Goal: Communication & Community: Answer question/provide support

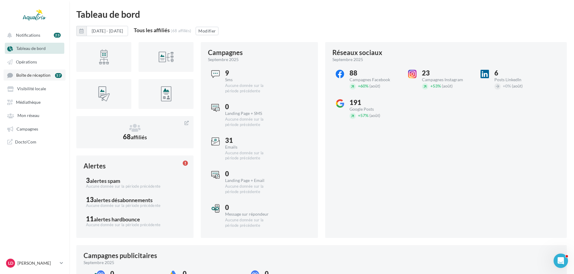
drag, startPoint x: 34, startPoint y: 74, endPoint x: 43, endPoint y: 75, distance: 9.0
click at [34, 74] on span "Boîte de réception" at bounding box center [33, 75] width 34 height 5
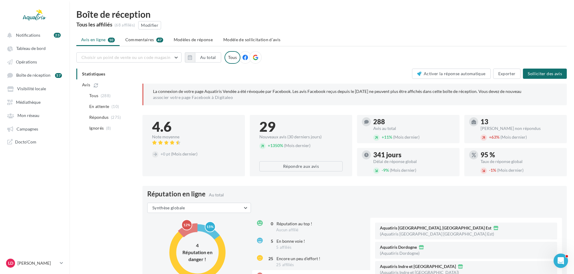
click at [136, 40] on span "Commentaires" at bounding box center [139, 40] width 29 height 6
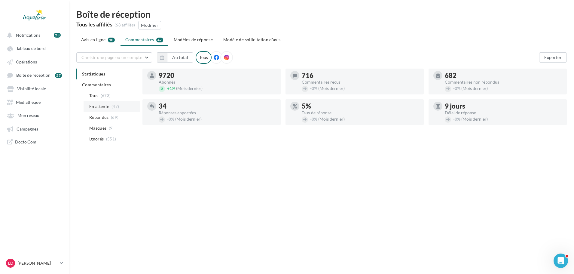
click at [109, 107] on span "En attente" at bounding box center [99, 106] width 20 height 6
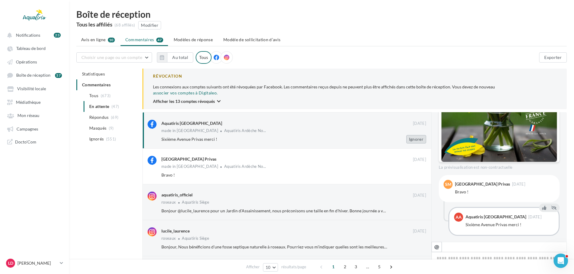
click at [418, 135] on button "Ignorer" at bounding box center [417, 139] width 20 height 8
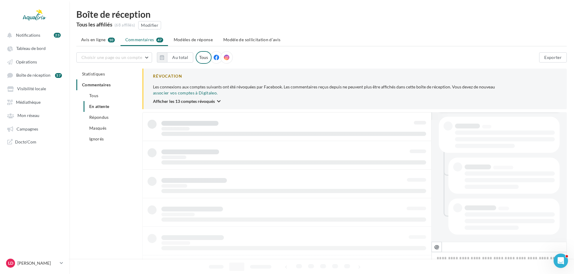
scroll to position [122, 0]
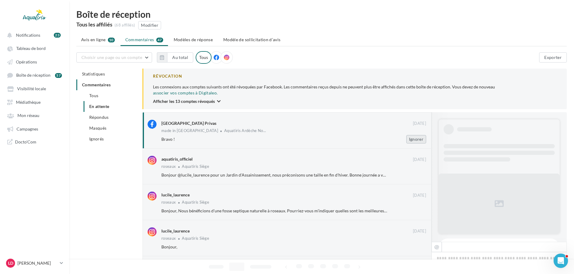
click at [422, 135] on button "Ignorer" at bounding box center [417, 139] width 20 height 8
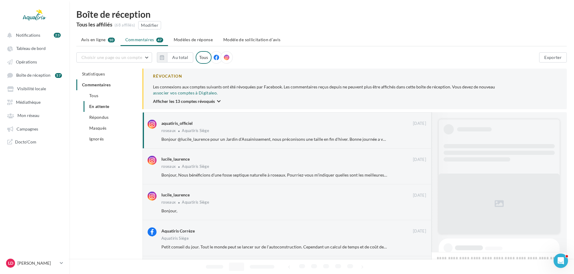
click at [422, 135] on button "Ignorer" at bounding box center [417, 139] width 20 height 8
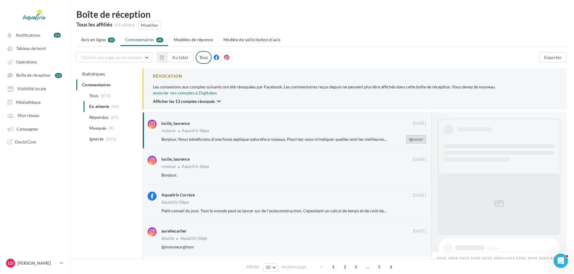
click at [422, 135] on button "Ignorer" at bounding box center [417, 139] width 20 height 8
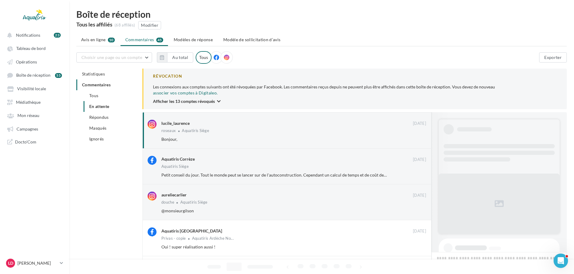
click at [422, 135] on button "Ignorer" at bounding box center [417, 139] width 20 height 8
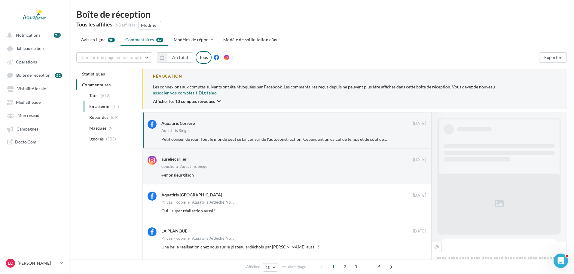
click at [422, 135] on button "Ignorer" at bounding box center [417, 139] width 20 height 8
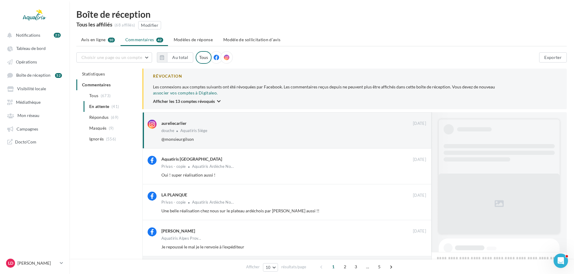
click at [422, 135] on button "Ignorer" at bounding box center [417, 139] width 20 height 8
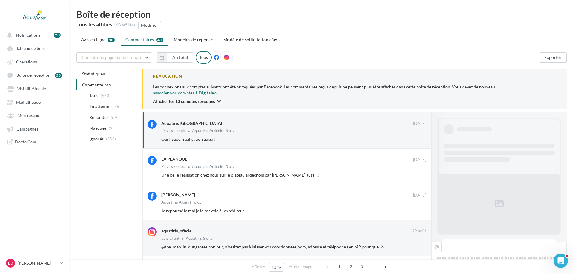
click at [422, 135] on button "Ignorer" at bounding box center [417, 139] width 20 height 8
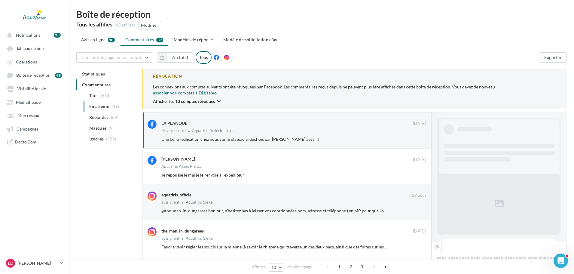
click at [422, 135] on button "Ignorer" at bounding box center [417, 139] width 20 height 8
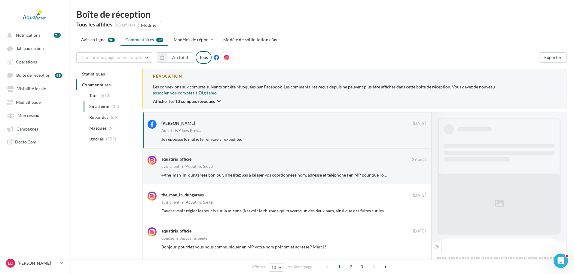
click at [422, 135] on button "Ignorer" at bounding box center [417, 139] width 20 height 8
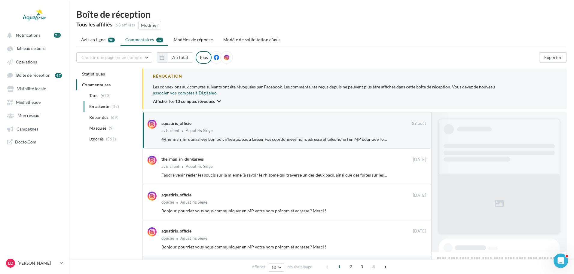
click at [422, 135] on button "Ignorer" at bounding box center [417, 139] width 20 height 8
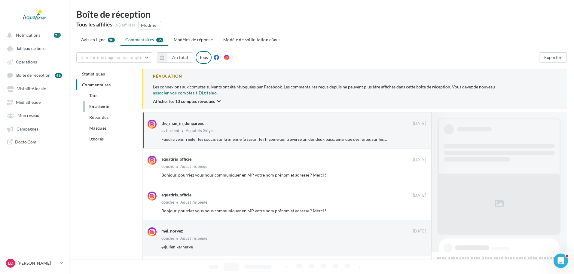
click at [422, 135] on button "Ignorer" at bounding box center [417, 139] width 20 height 8
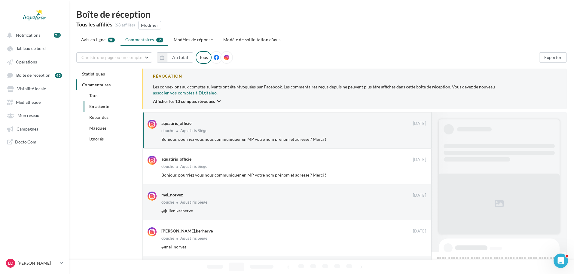
click at [422, 135] on button "Ignorer" at bounding box center [417, 139] width 20 height 8
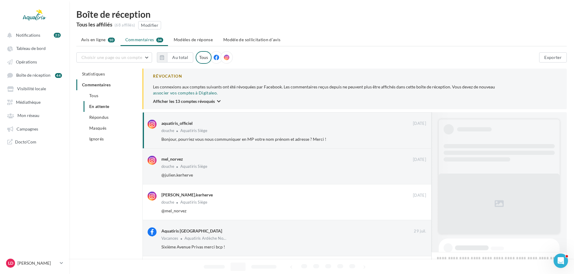
click at [422, 135] on button "Ignorer" at bounding box center [417, 139] width 20 height 8
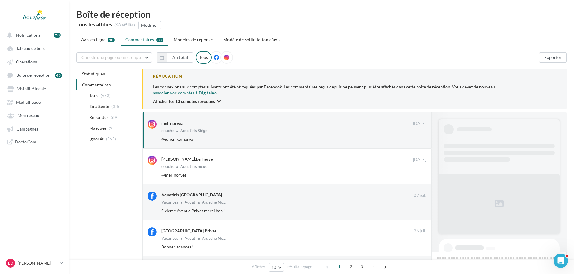
click at [422, 135] on button "Ignorer" at bounding box center [417, 139] width 20 height 8
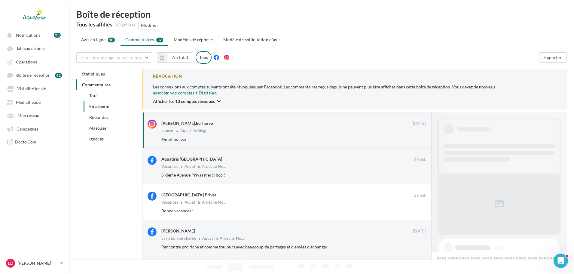
click at [422, 135] on button "Ignorer" at bounding box center [417, 139] width 20 height 8
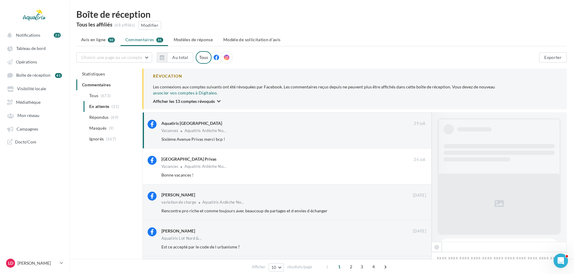
click at [422, 135] on button "Ignorer" at bounding box center [417, 139] width 20 height 8
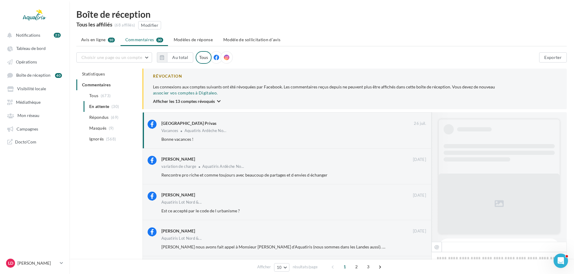
click at [422, 135] on button "Ignorer" at bounding box center [417, 139] width 20 height 8
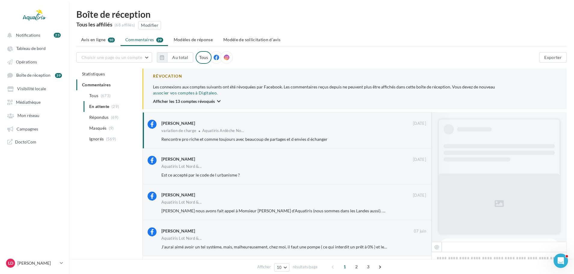
click at [422, 135] on button "Ignorer" at bounding box center [417, 139] width 20 height 8
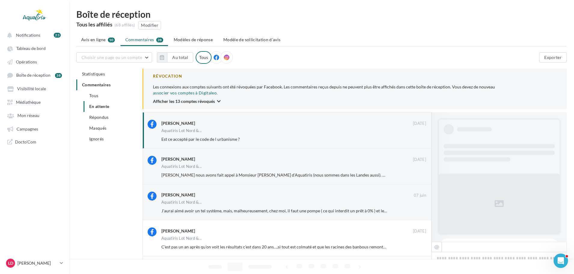
click at [422, 135] on button "Ignorer" at bounding box center [417, 139] width 20 height 8
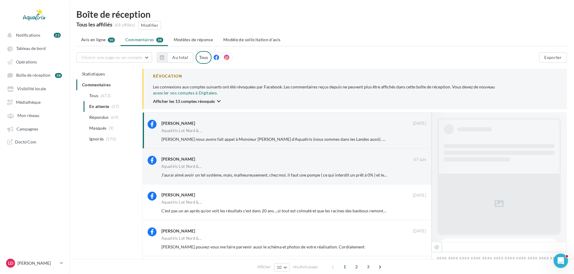
click at [422, 135] on button "Ignorer" at bounding box center [417, 139] width 20 height 8
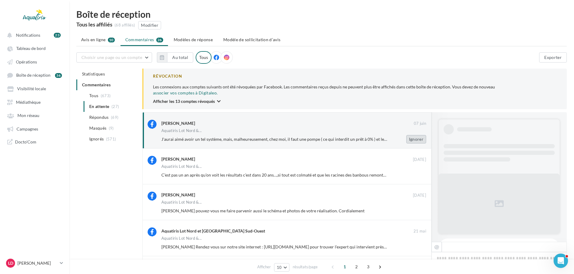
click at [422, 135] on button "Ignorer" at bounding box center [417, 139] width 20 height 8
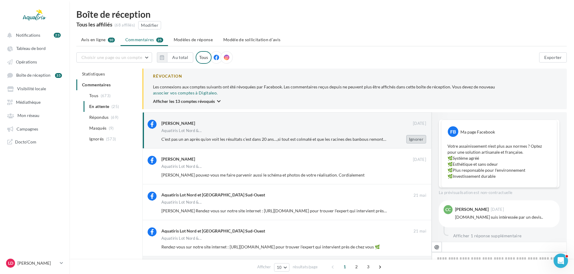
scroll to position [118, 0]
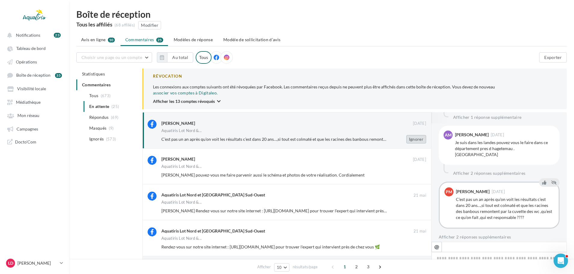
click at [422, 135] on button "Ignorer" at bounding box center [417, 139] width 20 height 8
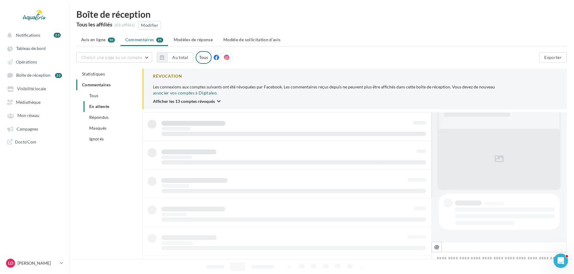
scroll to position [45, 0]
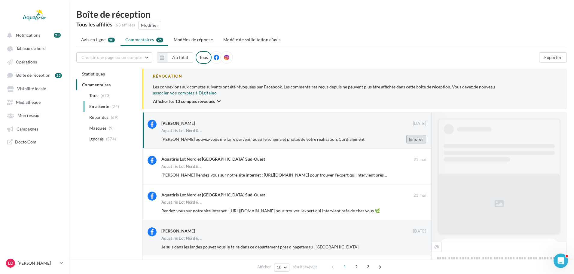
click at [422, 135] on button "Ignorer" at bounding box center [417, 139] width 20 height 8
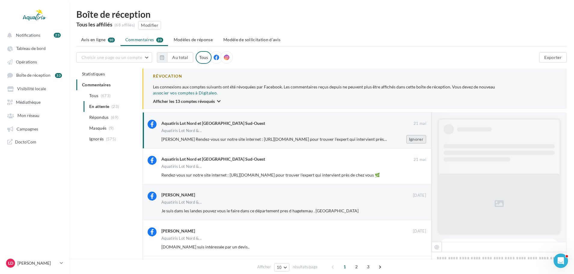
click at [423, 135] on button "Ignorer" at bounding box center [417, 139] width 20 height 8
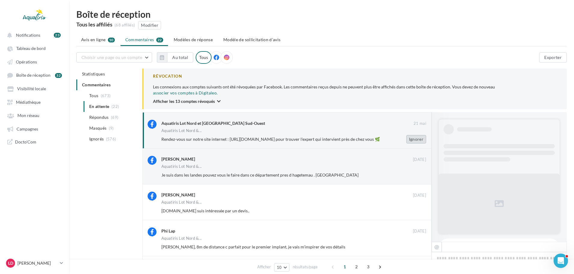
click at [418, 135] on button "Ignorer" at bounding box center [417, 139] width 20 height 8
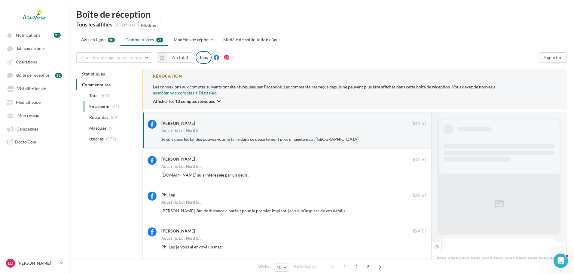
click at [418, 135] on button "Ignorer" at bounding box center [417, 139] width 20 height 8
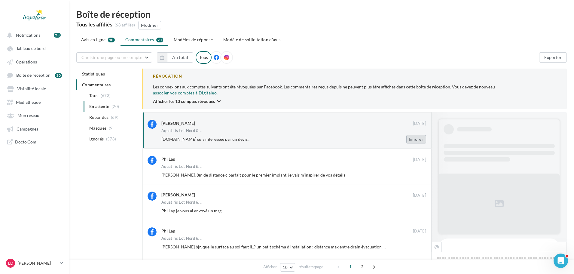
click at [418, 135] on button "Ignorer" at bounding box center [417, 139] width 20 height 8
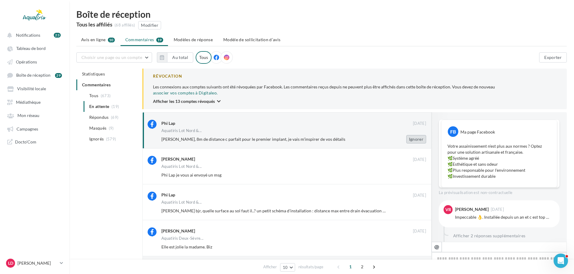
scroll to position [106, 0]
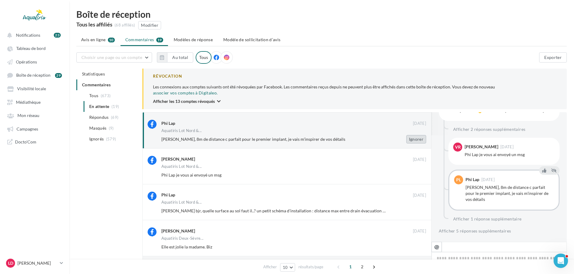
click at [418, 136] on button "Ignorer" at bounding box center [417, 139] width 20 height 8
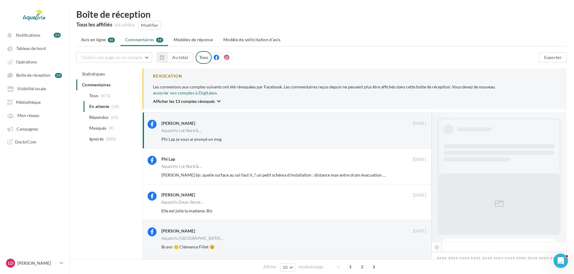
click at [418, 135] on button "Ignorer" at bounding box center [417, 139] width 20 height 8
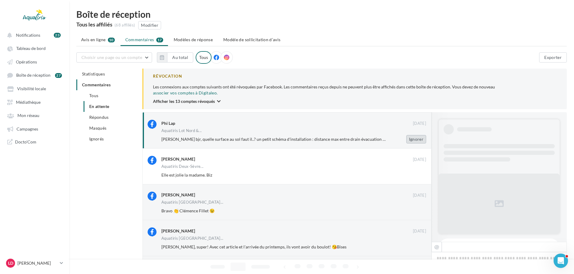
click at [416, 135] on button "Ignorer" at bounding box center [417, 139] width 20 height 8
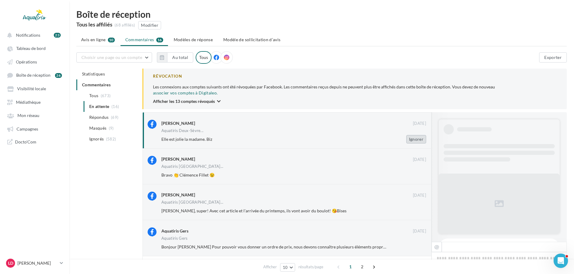
click at [416, 135] on button "Ignorer" at bounding box center [417, 139] width 20 height 8
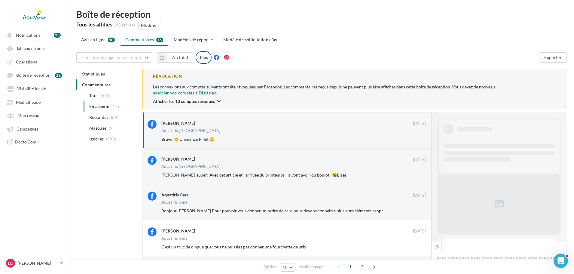
click at [416, 135] on button "Ignorer" at bounding box center [417, 139] width 20 height 8
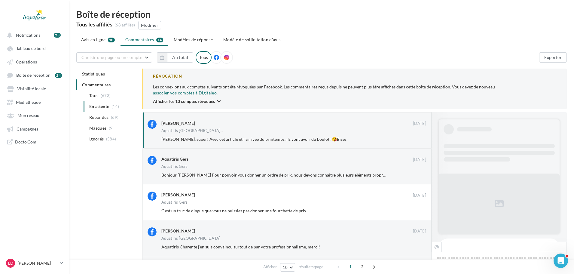
click at [416, 135] on button "Ignorer" at bounding box center [417, 139] width 20 height 8
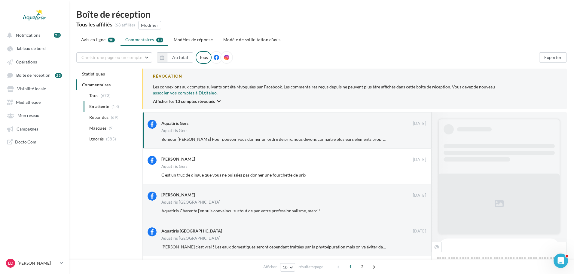
click at [416, 135] on button "Ignorer" at bounding box center [417, 139] width 20 height 8
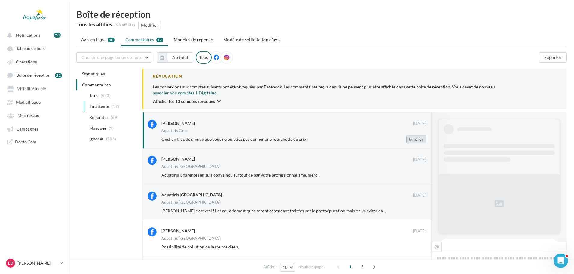
click at [417, 135] on button "Ignorer" at bounding box center [417, 139] width 20 height 8
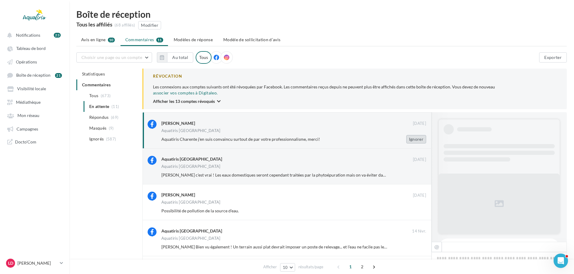
click at [419, 135] on button "Ignorer" at bounding box center [417, 139] width 20 height 8
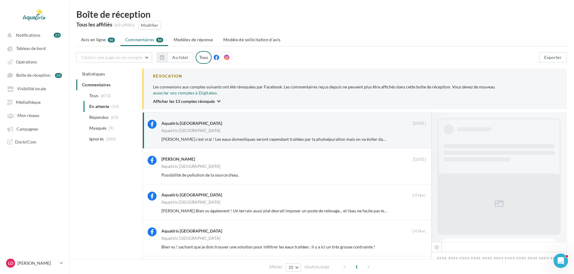
click at [419, 135] on button "Ignorer" at bounding box center [417, 139] width 20 height 8
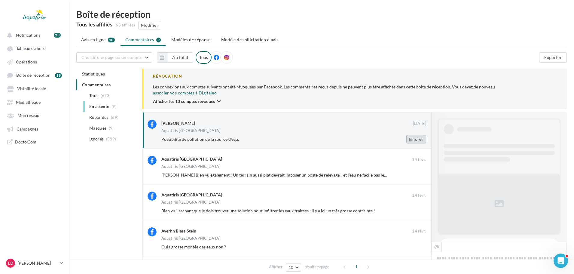
click at [419, 135] on button "Ignorer" at bounding box center [417, 139] width 20 height 8
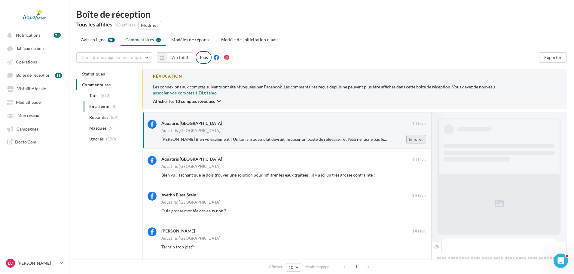
click at [419, 135] on button "Ignorer" at bounding box center [417, 139] width 20 height 8
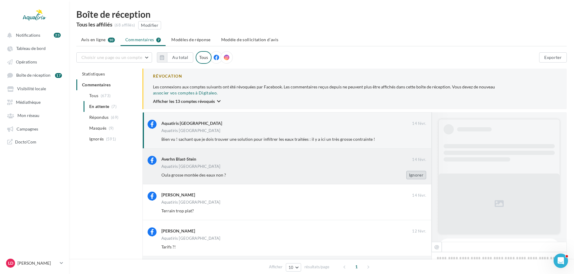
click at [416, 171] on button "Ignorer" at bounding box center [417, 175] width 20 height 8
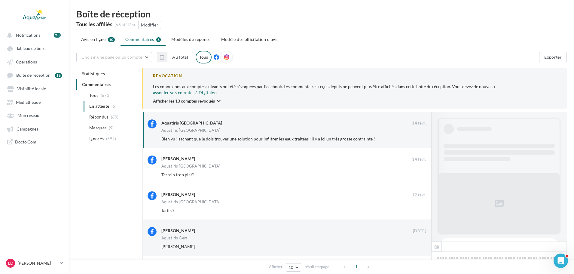
scroll to position [94, 0]
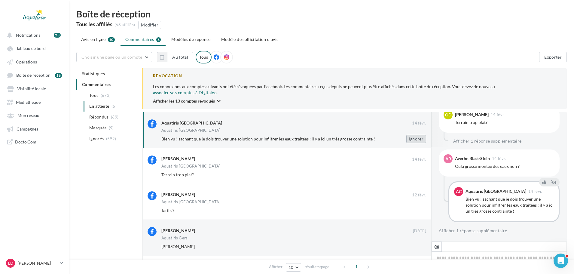
click at [417, 135] on button "Ignorer" at bounding box center [417, 139] width 20 height 8
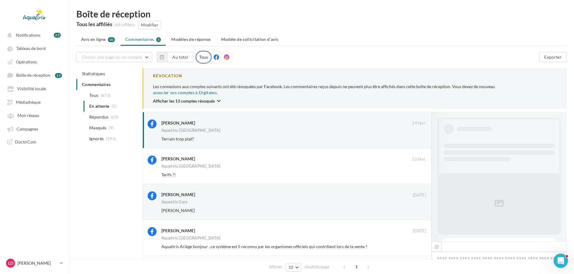
scroll to position [51, 0]
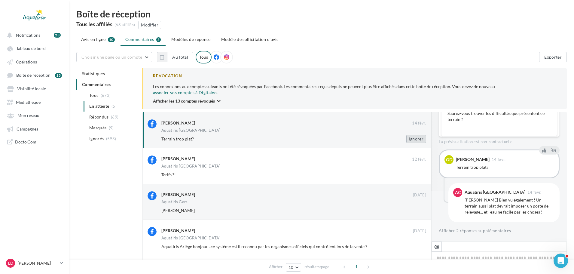
click at [416, 135] on button "Ignorer" at bounding box center [417, 139] width 20 height 8
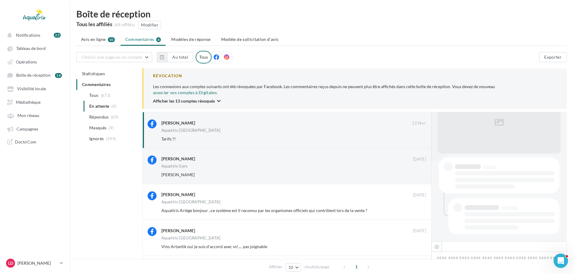
click at [416, 135] on button "Ignorer" at bounding box center [417, 139] width 20 height 8
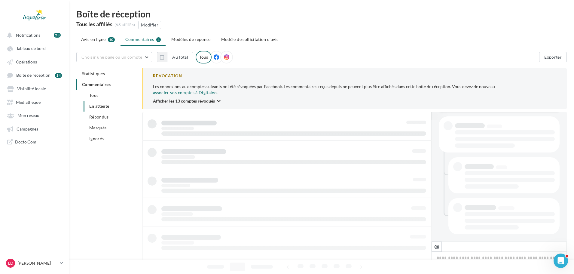
scroll to position [122, 0]
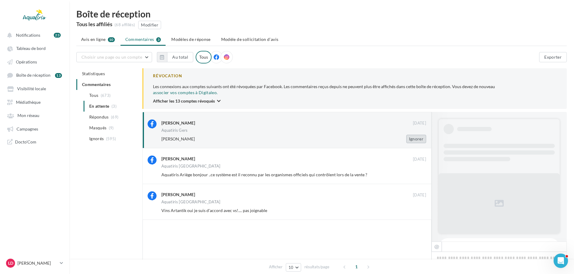
click at [423, 135] on button "Ignorer" at bounding box center [417, 139] width 20 height 8
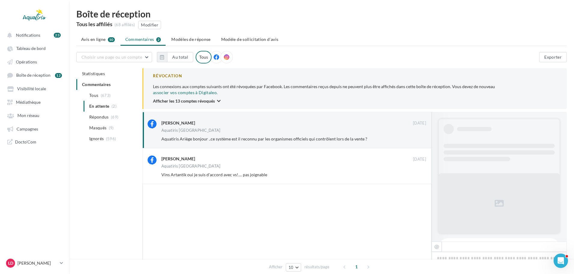
scroll to position [313, 0]
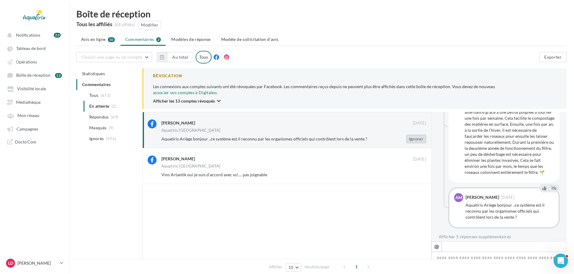
click at [411, 135] on button "Ignorer" at bounding box center [417, 139] width 20 height 8
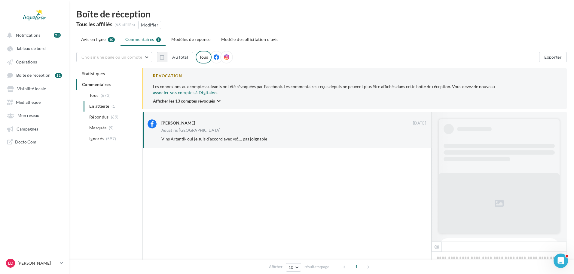
click at [410, 135] on button "Ignorer" at bounding box center [417, 139] width 20 height 8
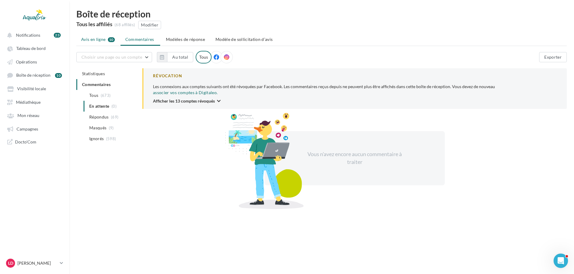
click at [100, 40] on span "Avis en ligne" at bounding box center [93, 39] width 25 height 6
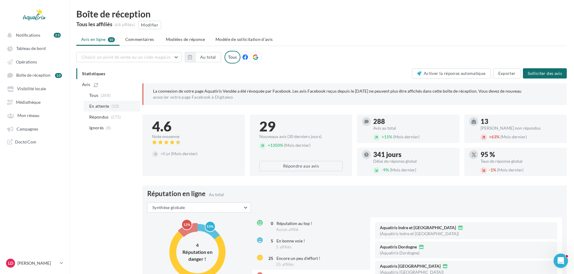
click at [113, 107] on span "(10)" at bounding box center [116, 106] width 8 height 5
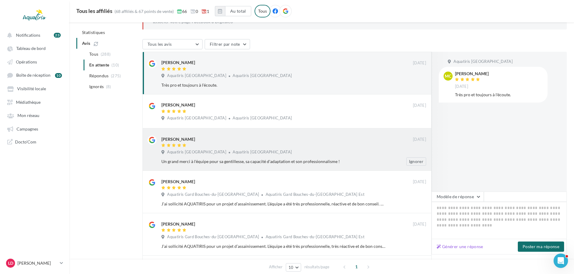
scroll to position [60, 0]
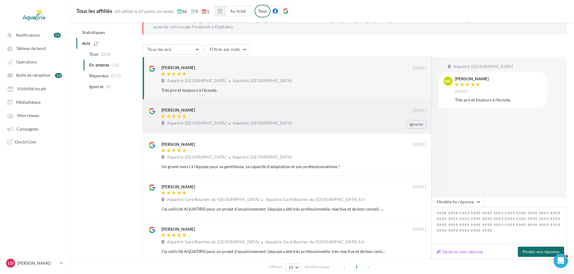
click at [355, 127] on div "Aquatiris [GEOGRAPHIC_DATA] [GEOGRAPHIC_DATA]" at bounding box center [293, 124] width 265 height 7
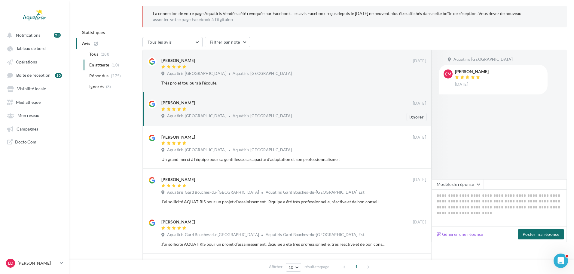
scroll to position [0, 0]
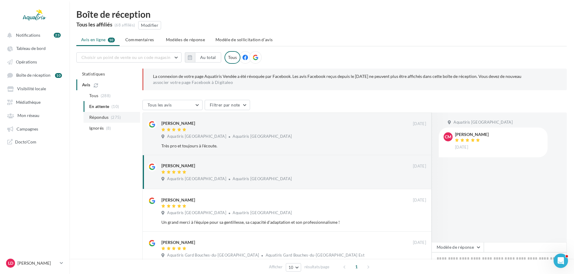
click at [106, 116] on span "Répondus" at bounding box center [99, 117] width 20 height 6
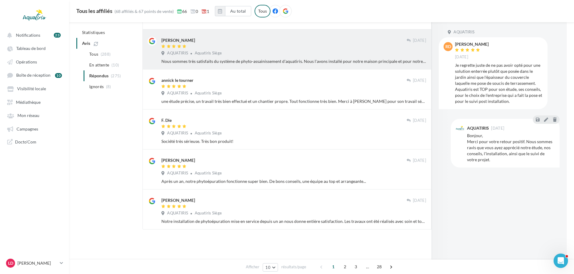
scroll to position [291, 0]
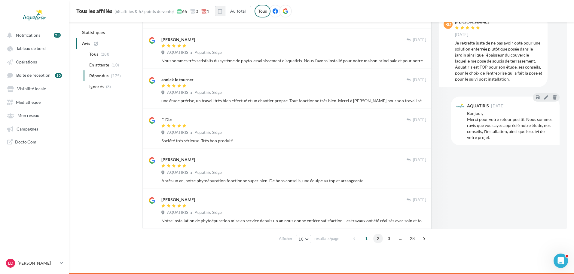
click at [376, 237] on span "2" at bounding box center [378, 239] width 10 height 10
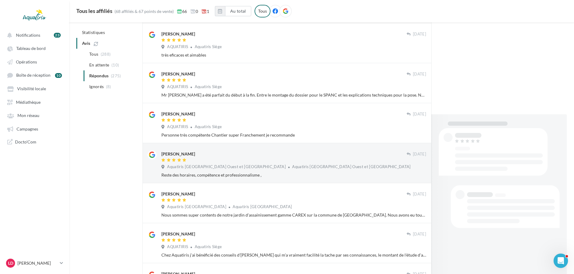
scroll to position [289, 0]
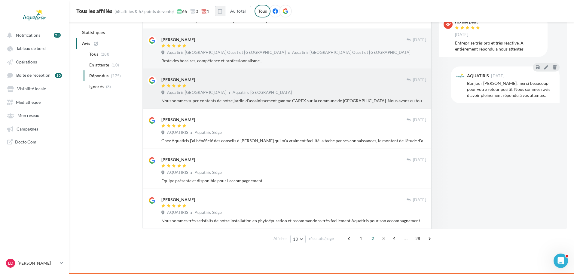
click at [260, 105] on div "[PERSON_NAME] [DATE] [GEOGRAPHIC_DATA] [GEOGRAPHIC_DATA] Nous sommes super cont…" at bounding box center [287, 89] width 289 height 40
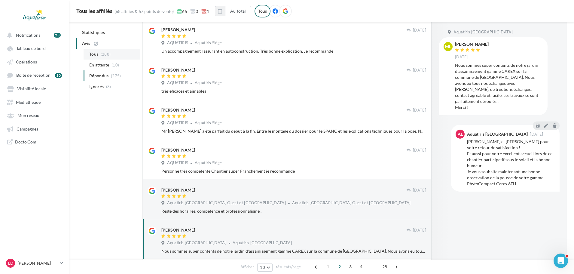
click at [113, 57] on li "Tous (288)" at bounding box center [112, 54] width 57 height 11
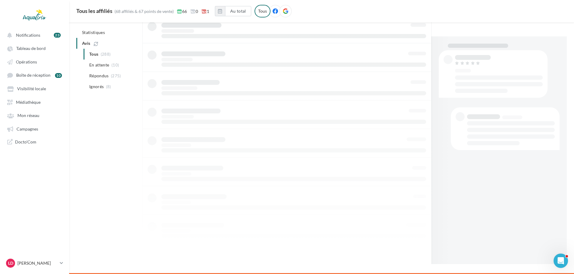
scroll to position [73, 0]
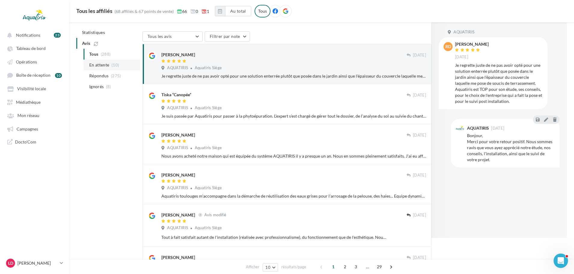
click at [115, 68] on li "En attente (10)" at bounding box center [112, 65] width 57 height 11
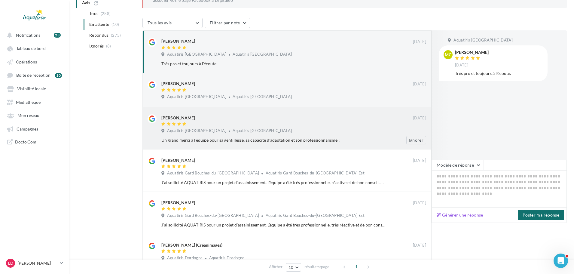
scroll to position [13, 0]
